Goal: Transaction & Acquisition: Purchase product/service

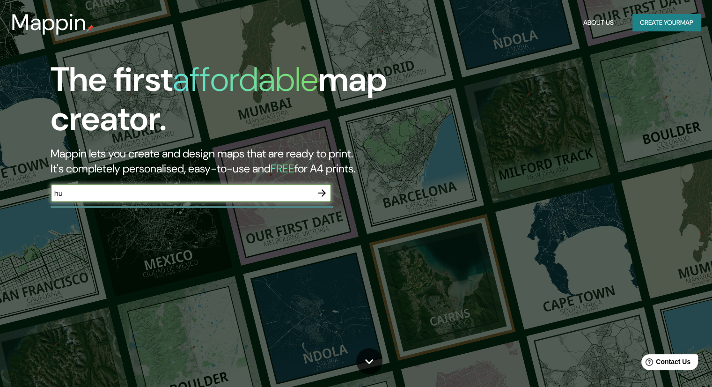
type input "h"
click at [130, 192] on input "[GEOGRAPHIC_DATA]" at bounding box center [182, 193] width 262 height 11
type input "[GEOGRAPHIC_DATA]"
click at [324, 199] on button "button" at bounding box center [322, 192] width 19 height 19
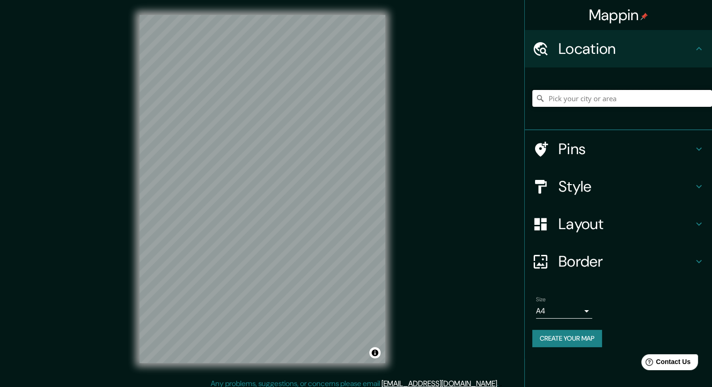
click at [594, 99] on input "Pick your city or area" at bounding box center [622, 98] width 180 height 17
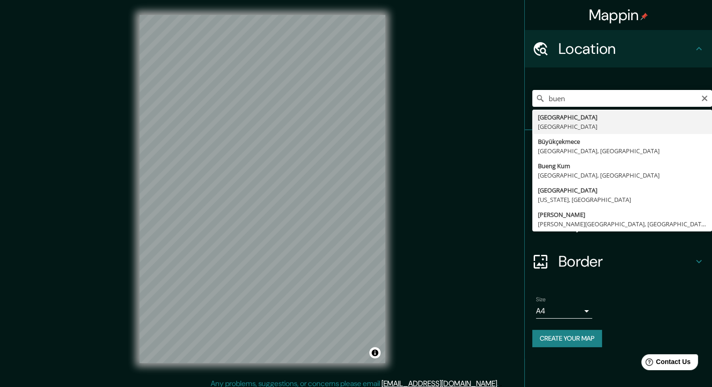
type input "[GEOGRAPHIC_DATA], [GEOGRAPHIC_DATA]"
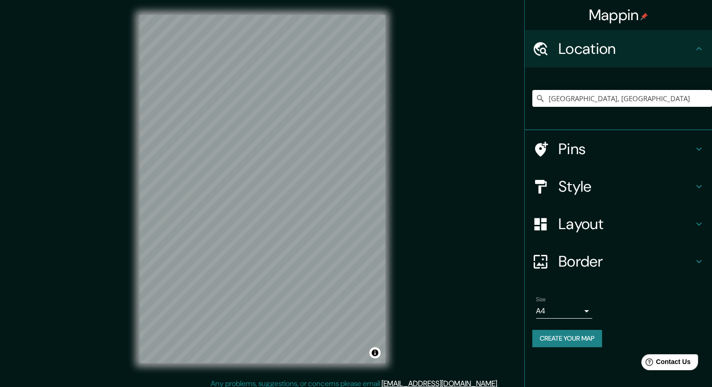
click at [616, 190] on h4 "Style" at bounding box center [625, 186] width 135 height 19
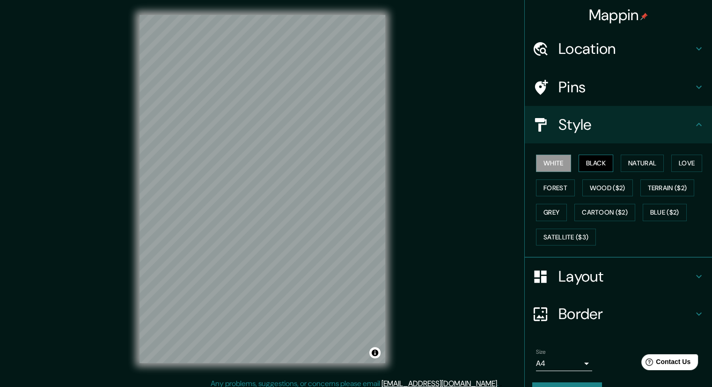
click at [601, 164] on button "Black" at bounding box center [595, 162] width 35 height 17
click at [646, 161] on button "Natural" at bounding box center [642, 162] width 43 height 17
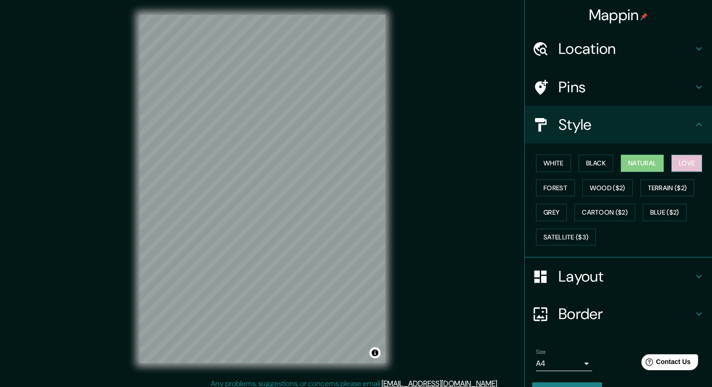
click at [681, 165] on button "Love" at bounding box center [686, 162] width 31 height 17
click at [552, 190] on button "Forest" at bounding box center [555, 187] width 39 height 17
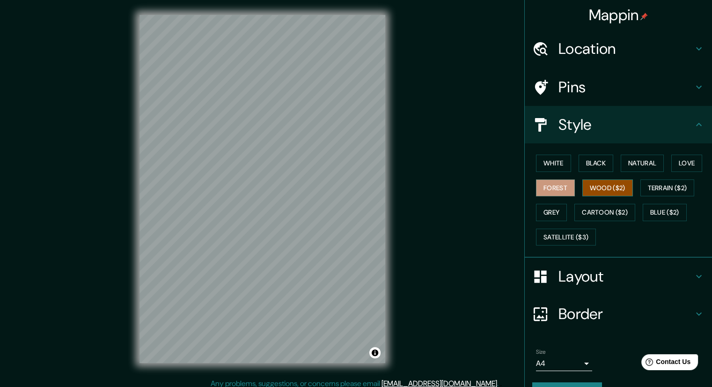
click at [597, 179] on button "Wood ($2)" at bounding box center [607, 187] width 51 height 17
click at [680, 184] on button "Terrain ($2)" at bounding box center [667, 187] width 54 height 17
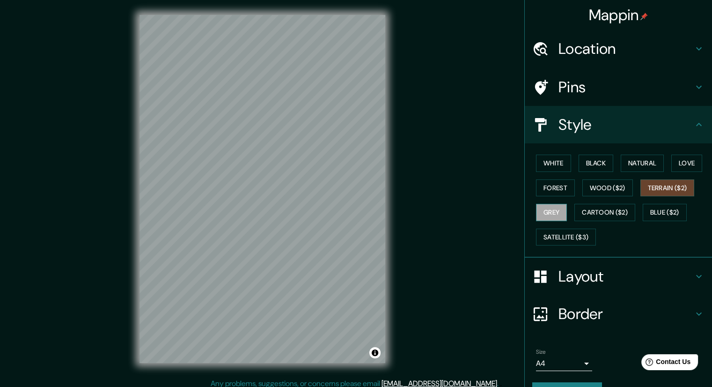
click at [545, 214] on button "Grey" at bounding box center [551, 212] width 31 height 17
click at [605, 214] on button "Cartoon ($2)" at bounding box center [604, 212] width 61 height 17
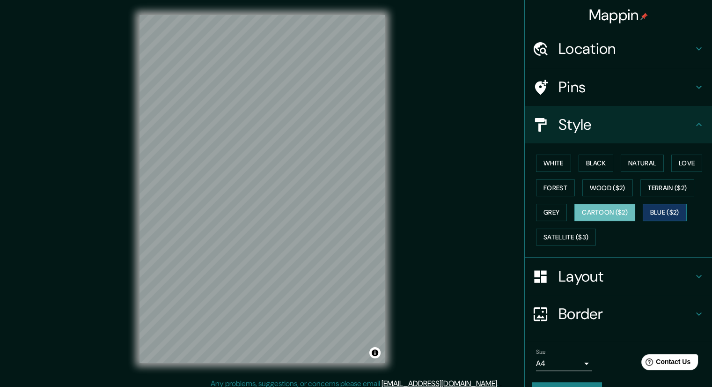
click at [649, 210] on button "Blue ($2)" at bounding box center [665, 212] width 44 height 17
click at [571, 231] on button "Satellite ($3)" at bounding box center [566, 236] width 60 height 17
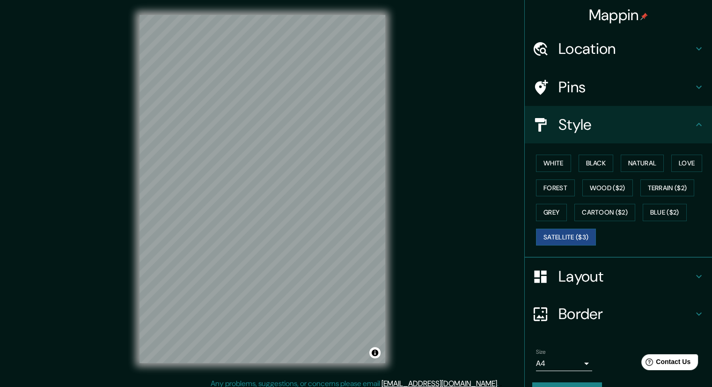
click at [600, 171] on div "White Black Natural Love Forest Wood ($2) Terrain ($2) Grey Cartoon ($2) Blue (…" at bounding box center [622, 200] width 180 height 98
click at [598, 164] on button "Black" at bounding box center [595, 162] width 35 height 17
click at [550, 165] on button "White" at bounding box center [553, 162] width 35 height 17
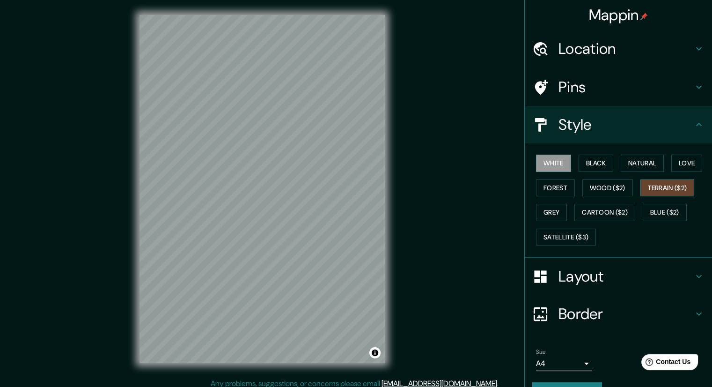
click at [665, 179] on button "Terrain ($2)" at bounding box center [667, 187] width 54 height 17
click at [632, 158] on button "Natural" at bounding box center [642, 162] width 43 height 17
click at [558, 90] on h4 "Pins" at bounding box center [625, 87] width 135 height 19
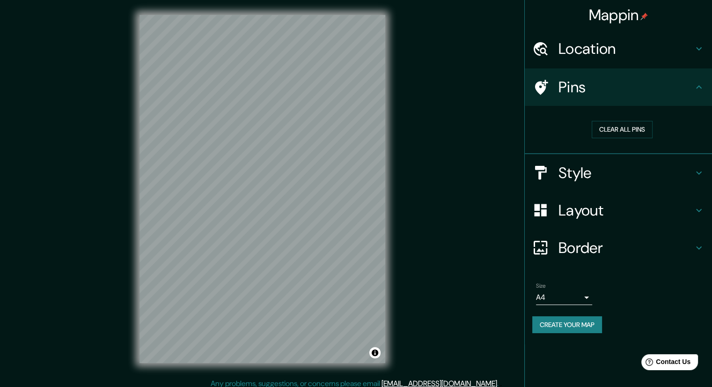
click at [604, 97] on div "Pins" at bounding box center [618, 86] width 187 height 37
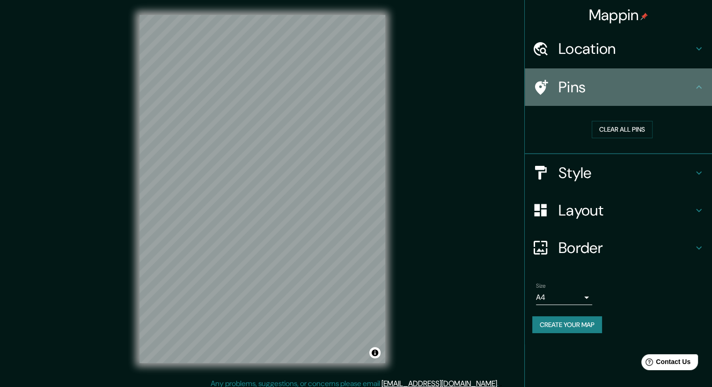
click at [572, 91] on h4 "Pins" at bounding box center [625, 87] width 135 height 19
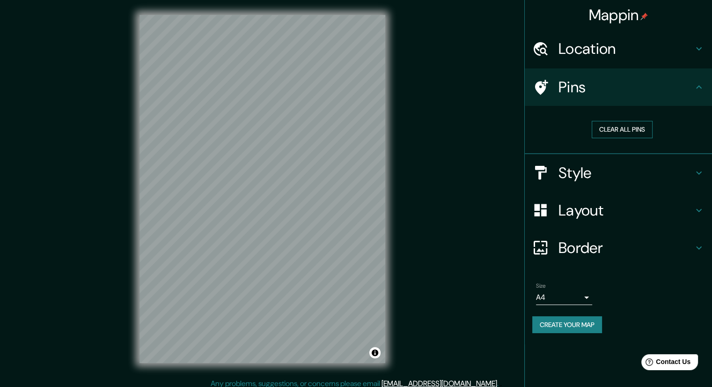
click at [599, 127] on button "Clear all pins" at bounding box center [622, 129] width 61 height 17
click at [543, 73] on div "Pins" at bounding box center [618, 86] width 187 height 37
click at [612, 216] on h4 "Layout" at bounding box center [625, 210] width 135 height 19
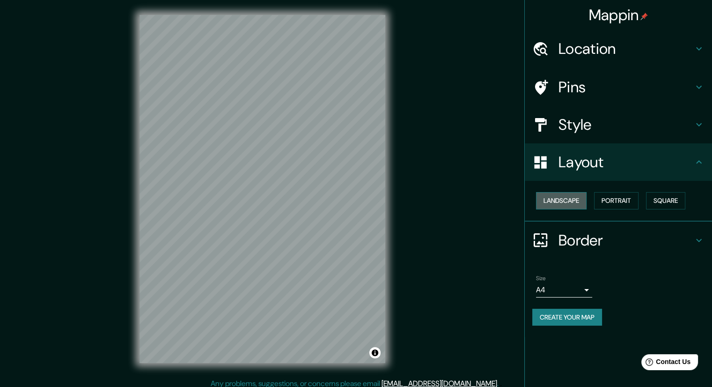
click at [573, 199] on button "Landscape" at bounding box center [561, 200] width 51 height 17
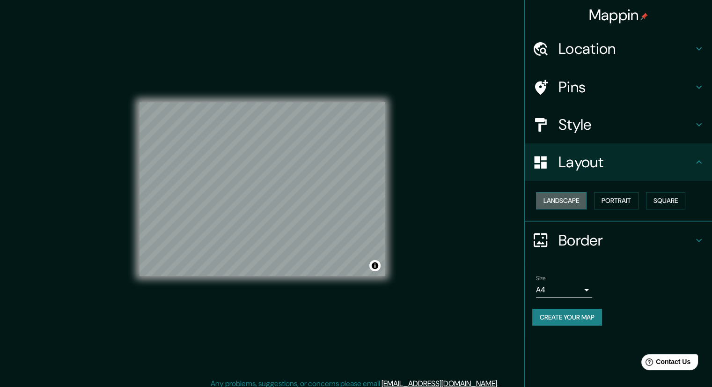
click at [573, 199] on button "Landscape" at bounding box center [561, 200] width 51 height 17
click at [615, 205] on button "Portrait" at bounding box center [616, 200] width 44 height 17
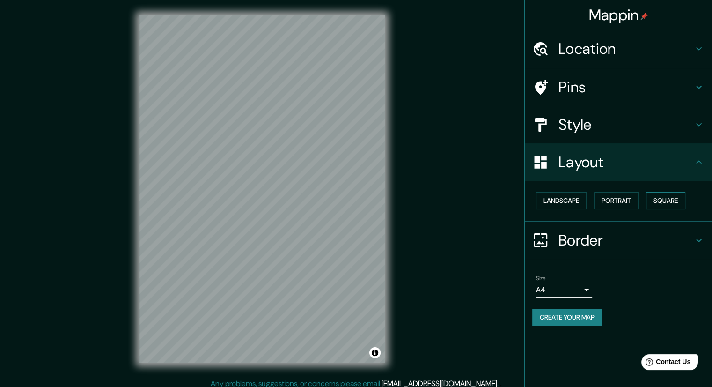
click at [670, 203] on button "Square" at bounding box center [665, 200] width 39 height 17
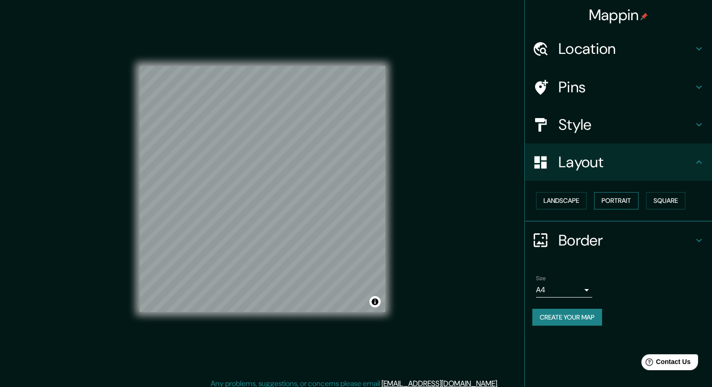
click at [605, 199] on button "Portrait" at bounding box center [616, 200] width 44 height 17
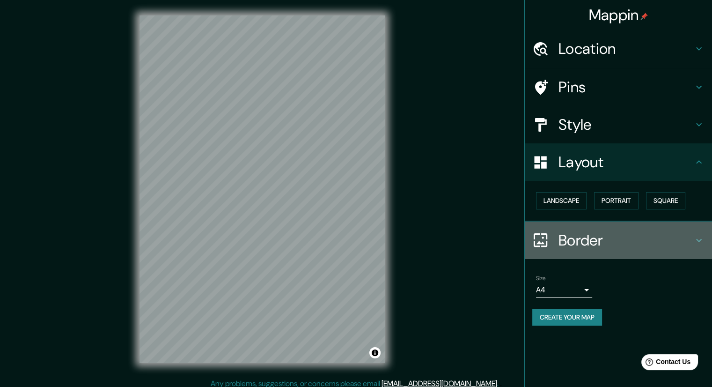
click at [581, 246] on h4 "Border" at bounding box center [625, 240] width 135 height 19
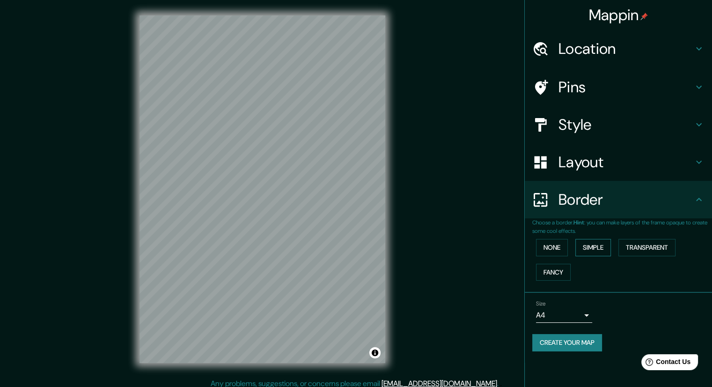
click at [599, 244] on button "Simple" at bounding box center [593, 247] width 36 height 17
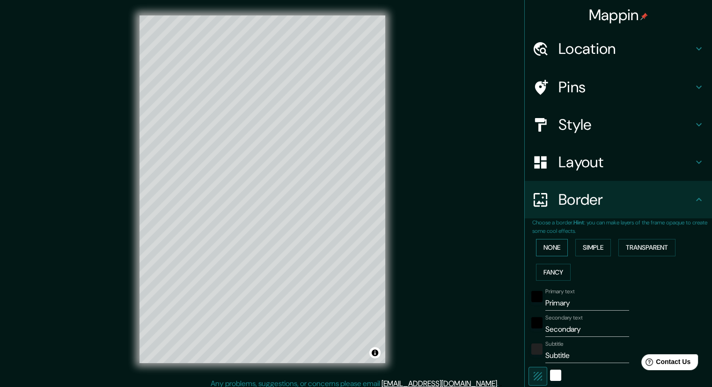
click at [556, 241] on button "None" at bounding box center [552, 247] width 32 height 17
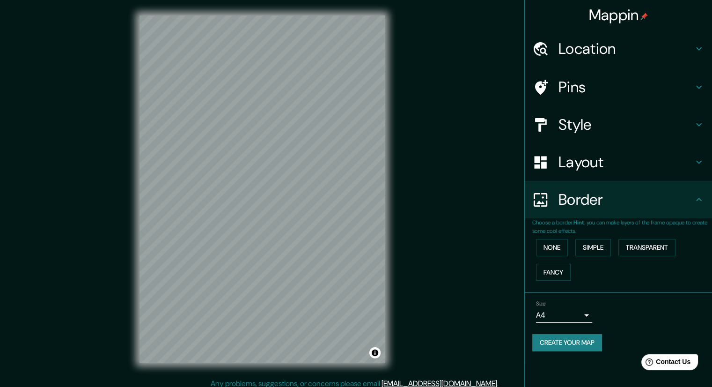
click at [583, 312] on body "Mappin Location [GEOGRAPHIC_DATA], [GEOGRAPHIC_DATA] Pins Style Layout Border C…" at bounding box center [356, 193] width 712 height 387
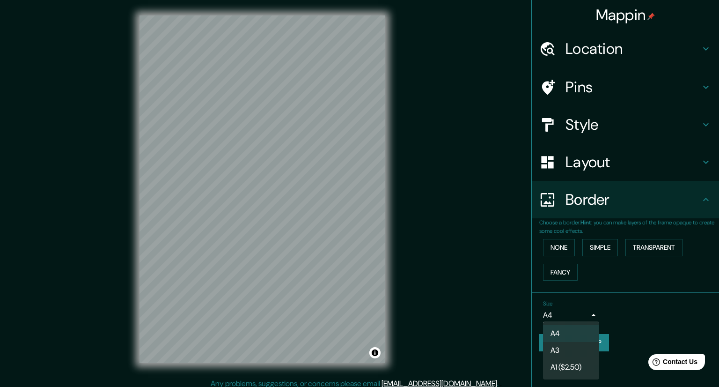
click at [614, 302] on div at bounding box center [359, 193] width 719 height 387
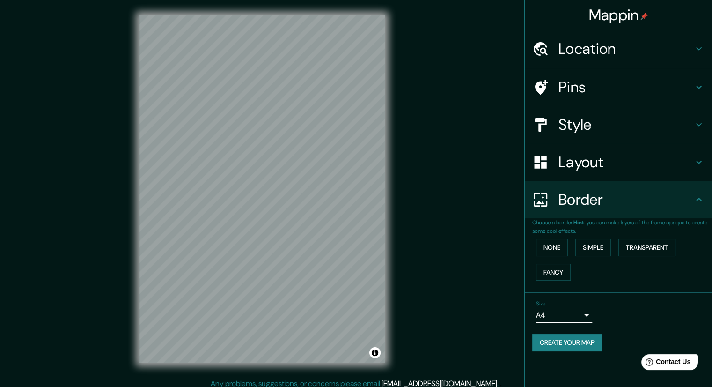
click at [589, 130] on h4 "Style" at bounding box center [625, 124] width 135 height 19
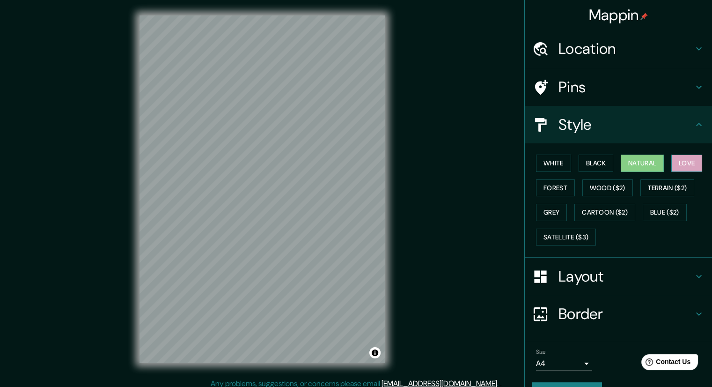
click at [679, 170] on button "Love" at bounding box center [686, 162] width 31 height 17
click at [631, 168] on button "Natural" at bounding box center [642, 162] width 43 height 17
click at [600, 163] on button "Black" at bounding box center [595, 162] width 35 height 17
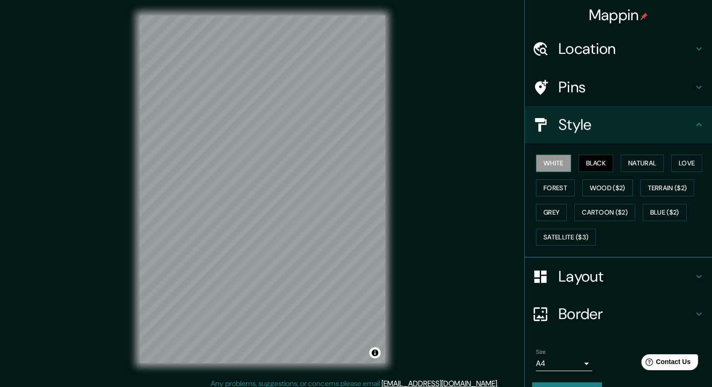
click at [551, 158] on button "White" at bounding box center [553, 162] width 35 height 17
click at [586, 163] on button "Black" at bounding box center [595, 162] width 35 height 17
click at [632, 157] on button "Natural" at bounding box center [642, 162] width 43 height 17
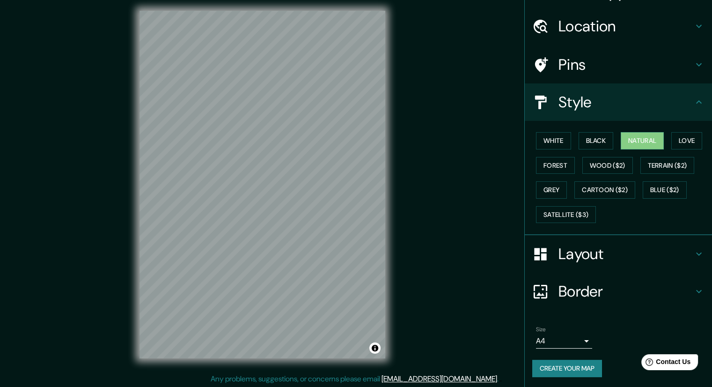
scroll to position [6, 0]
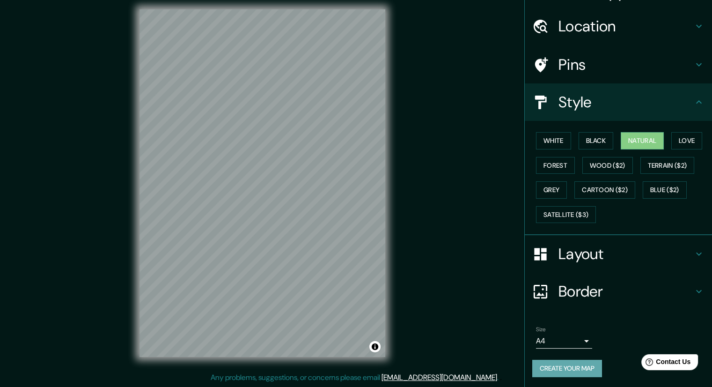
click at [588, 367] on button "Create your map" at bounding box center [567, 367] width 70 height 17
click at [581, 359] on div "Create your map" at bounding box center [618, 367] width 172 height 17
click at [583, 360] on div "Create your map" at bounding box center [618, 367] width 172 height 17
click at [585, 361] on button "Create your map" at bounding box center [567, 367] width 70 height 17
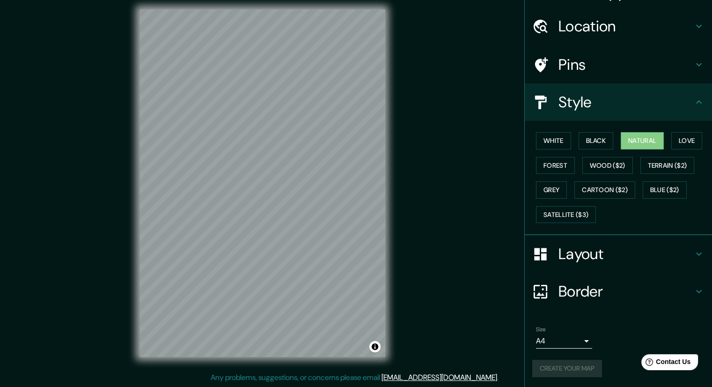
click at [584, 371] on div "Create your map" at bounding box center [618, 367] width 172 height 17
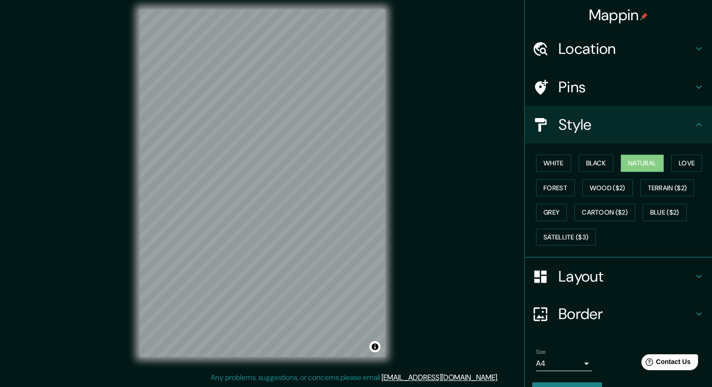
scroll to position [0, 0]
